Goal: Transaction & Acquisition: Book appointment/travel/reservation

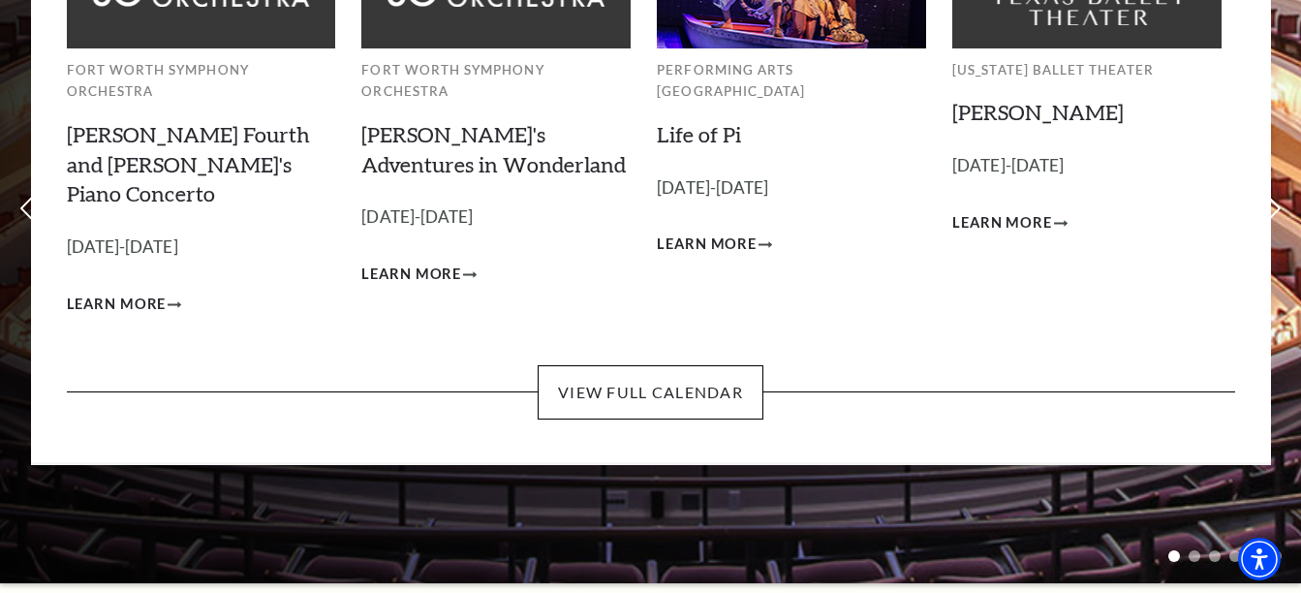
scroll to position [291, 0]
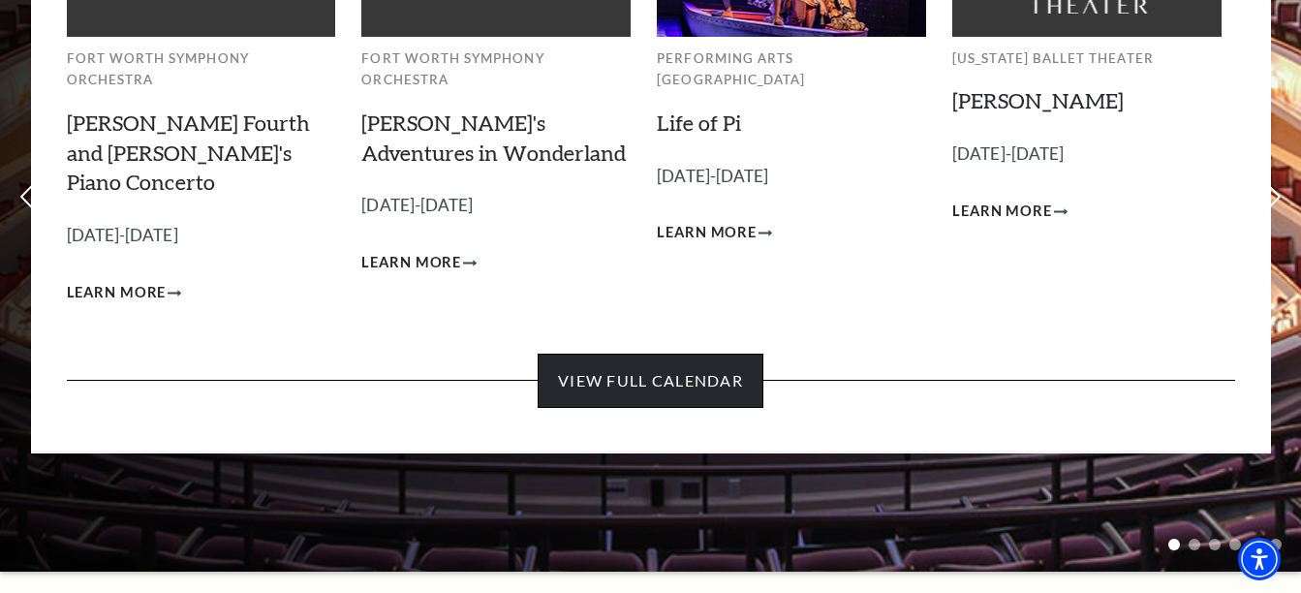
click at [680, 354] on link "View Full Calendar" at bounding box center [651, 381] width 226 height 54
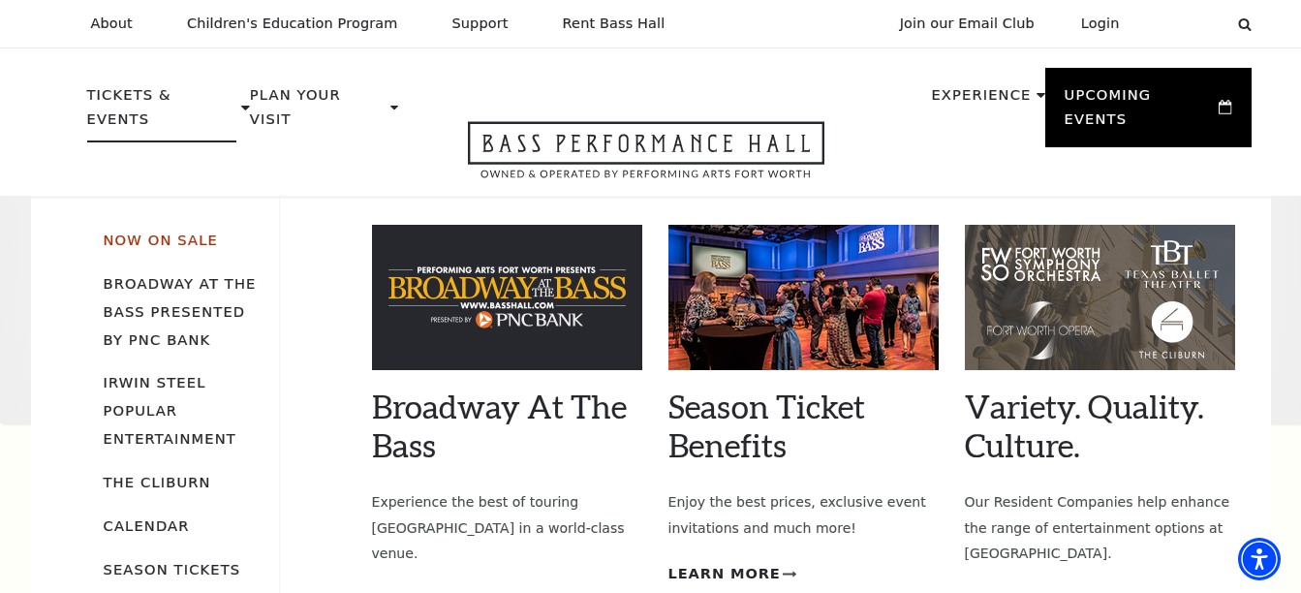
click at [147, 232] on link "Now On Sale" at bounding box center [161, 240] width 114 height 16
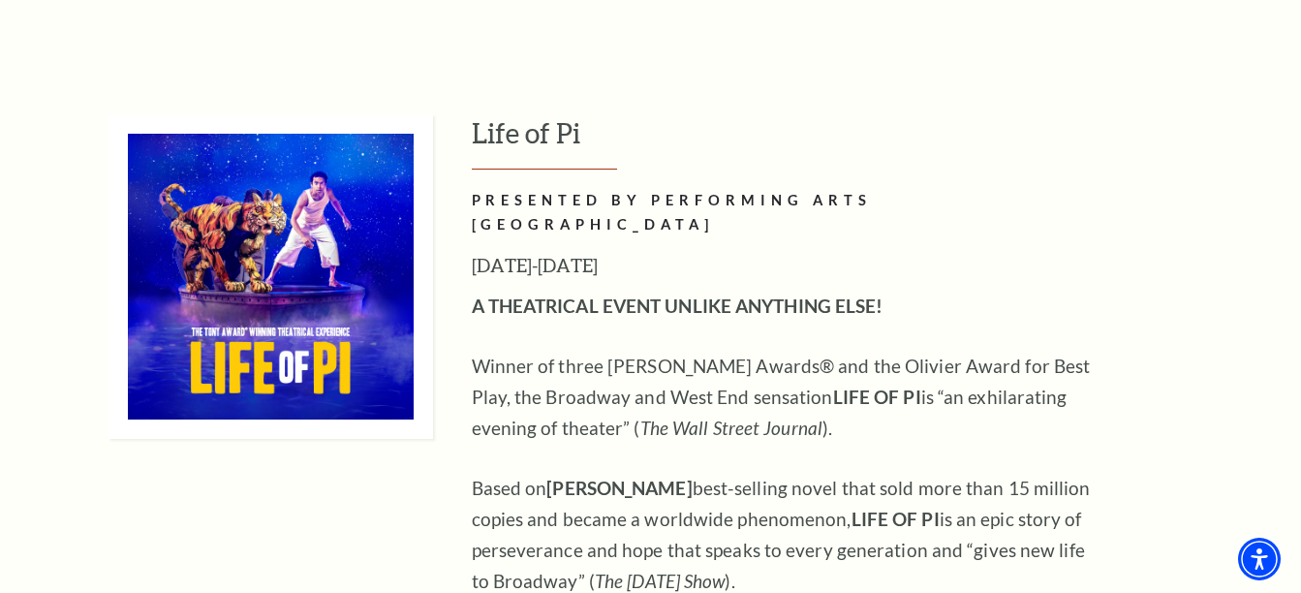
scroll to position [1647, 0]
